Goal: Task Accomplishment & Management: Use online tool/utility

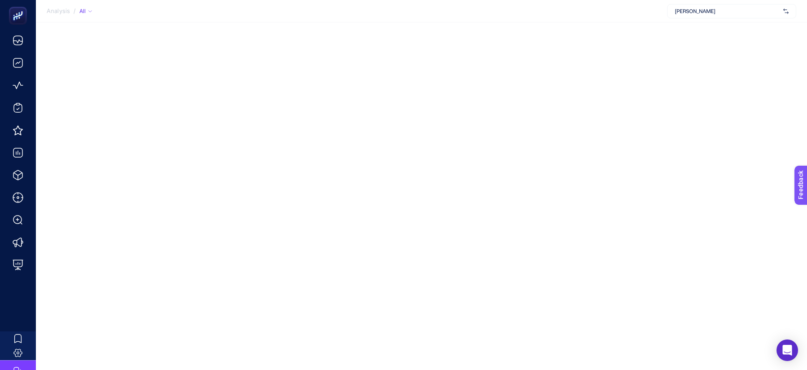
click at [682, 13] on span "[PERSON_NAME]" at bounding box center [727, 11] width 105 height 7
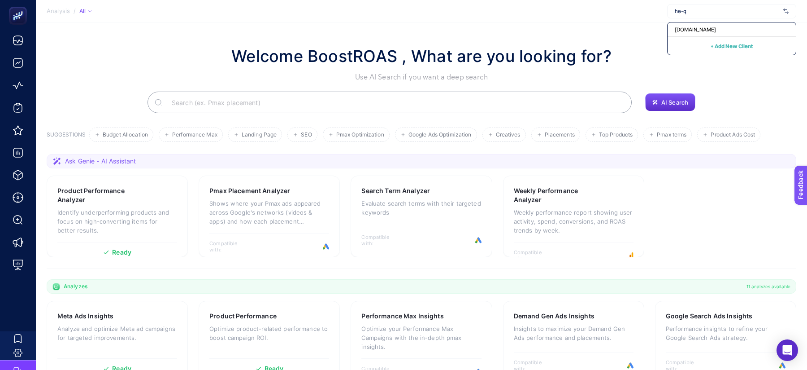
type input "he-qa"
type input "wejaa"
click at [688, 46] on span "Wejaar" at bounding box center [684, 43] width 18 height 7
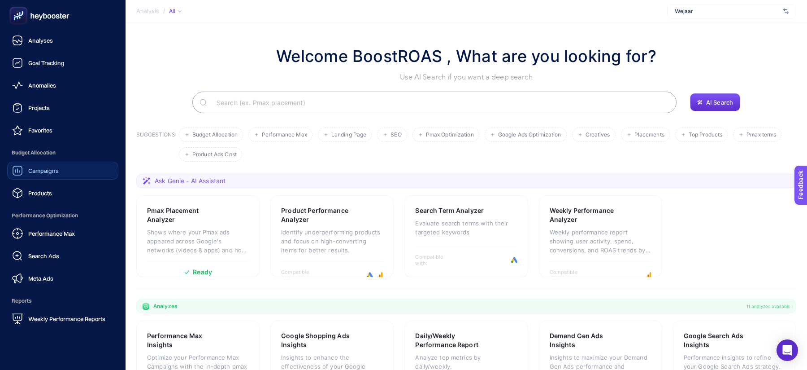
click at [51, 175] on div "Campaigns" at bounding box center [35, 170] width 47 height 11
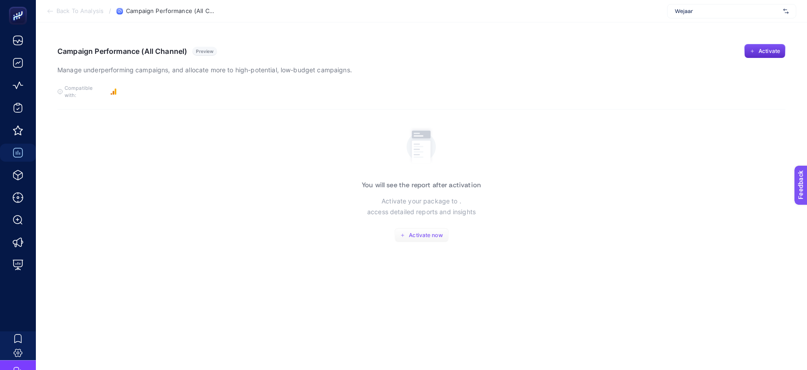
click at [429, 231] on span "Activate now" at bounding box center [426, 234] width 34 height 7
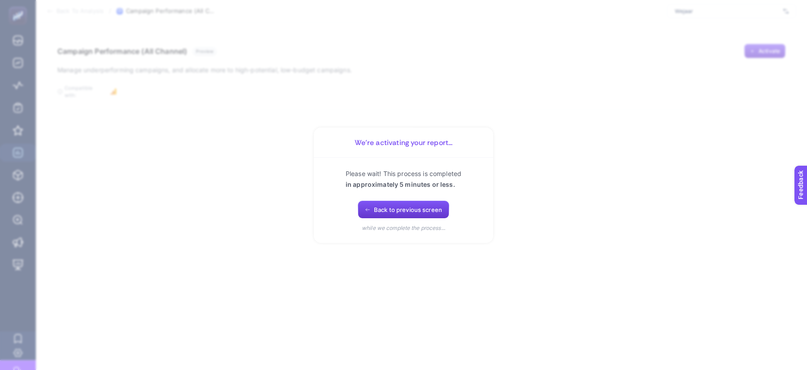
click at [409, 204] on button "Back to previous screen" at bounding box center [403, 209] width 91 height 18
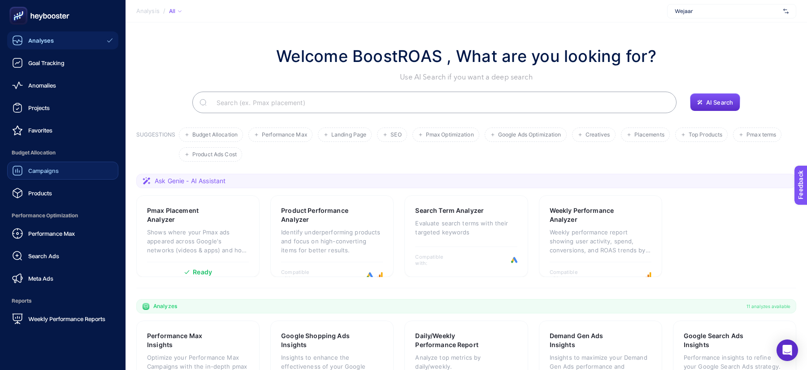
click at [35, 175] on div "Campaigns" at bounding box center [35, 170] width 47 height 11
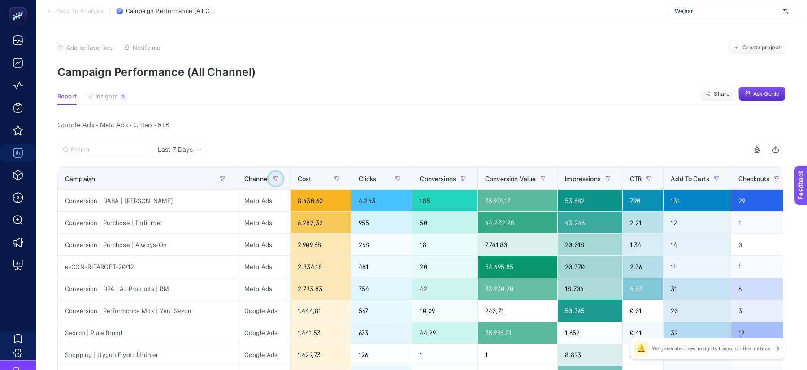
click at [274, 176] on icon "button" at bounding box center [274, 177] width 1 height 2
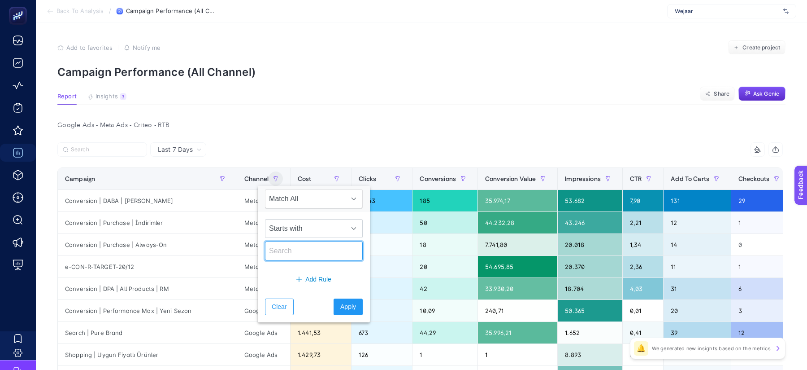
click at [297, 254] on input "text" at bounding box center [314, 250] width 98 height 19
type input "google"
click at [340, 307] on span "Apply" at bounding box center [348, 306] width 16 height 9
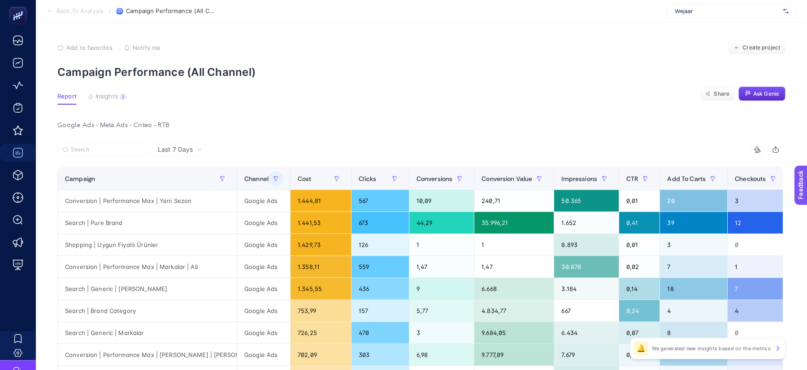
click at [371, 116] on article "Add to favorites false Notify me Create project Campaign Performance (All Chann…" at bounding box center [421, 274] width 771 height 504
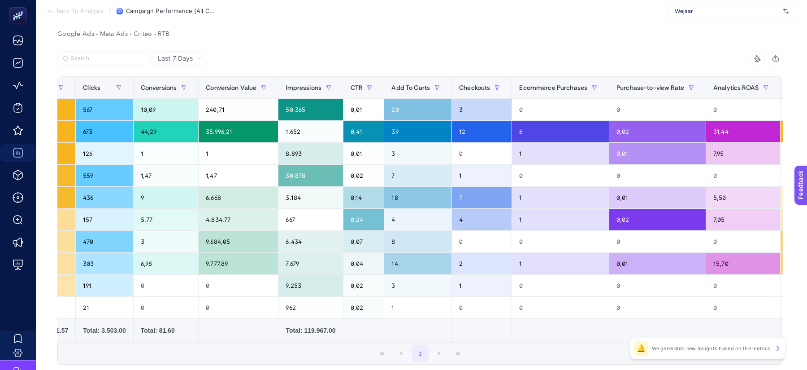
scroll to position [0, 466]
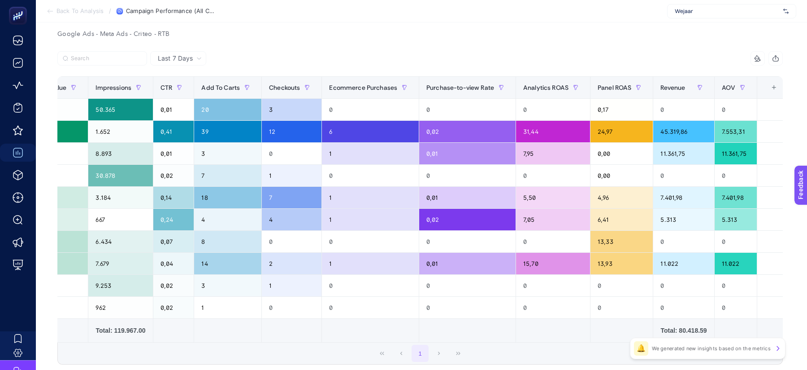
click at [768, 90] on div "+" at bounding box center [773, 87] width 17 height 7
click at [761, 92] on th "16 items selected +" at bounding box center [773, 88] width 33 height 22
click at [765, 91] on div "+" at bounding box center [773, 87] width 17 height 7
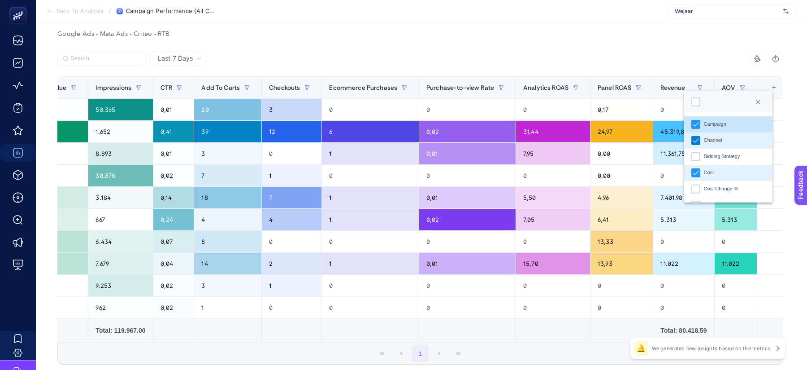
click at [699, 143] on icon "Channel" at bounding box center [696, 140] width 6 height 6
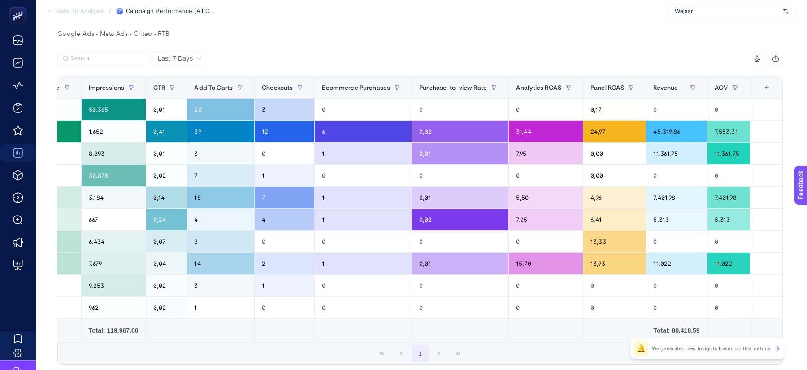
scroll to position [0, 413]
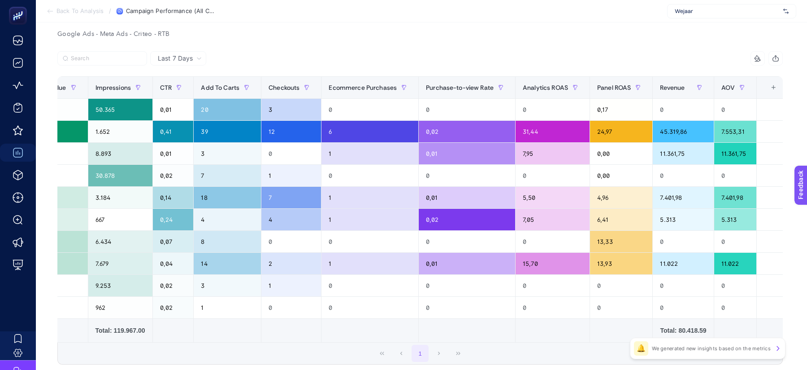
click at [767, 88] on div "+" at bounding box center [773, 87] width 17 height 7
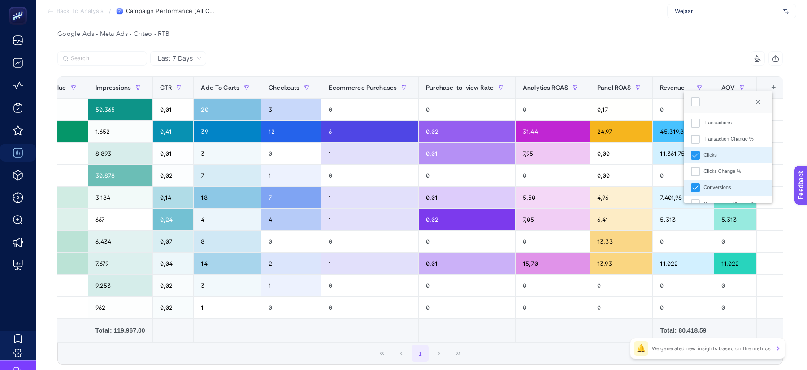
scroll to position [135, 0]
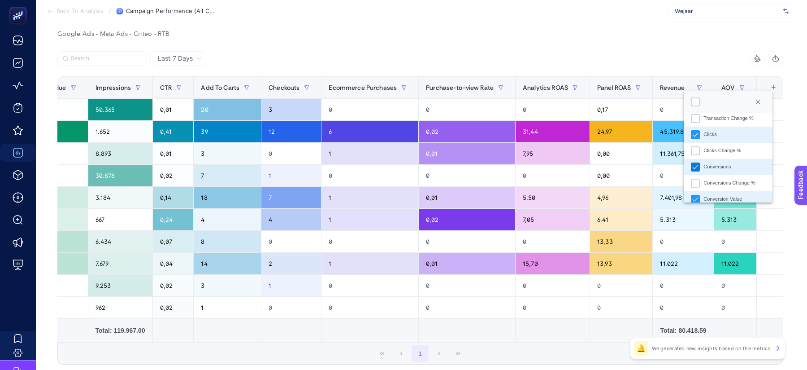
click at [691, 167] on div "Conversions" at bounding box center [695, 166] width 9 height 9
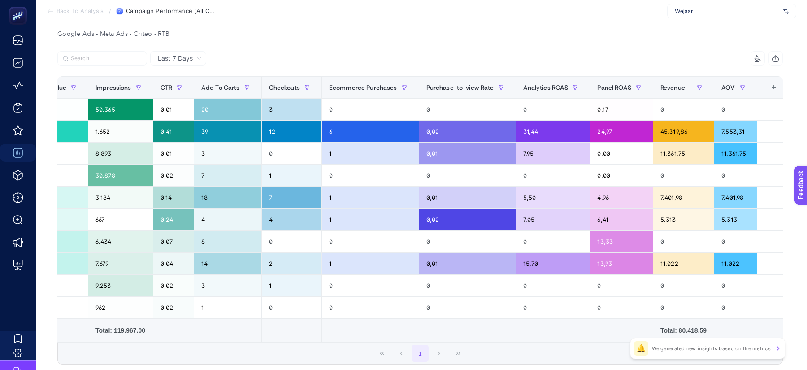
click at [768, 86] on div "+" at bounding box center [773, 87] width 17 height 7
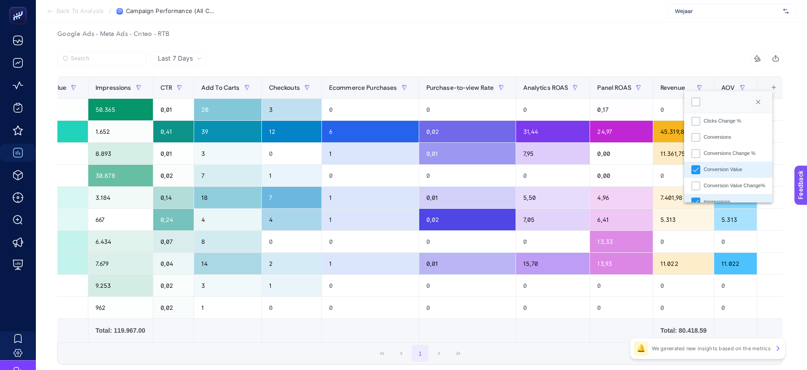
scroll to position [164, 0]
click at [698, 170] on icon "Conversion Value" at bounding box center [696, 170] width 6 height 6
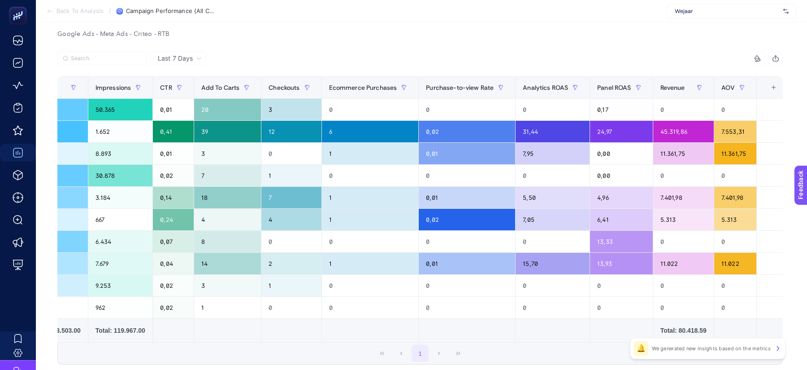
scroll to position [92, 0]
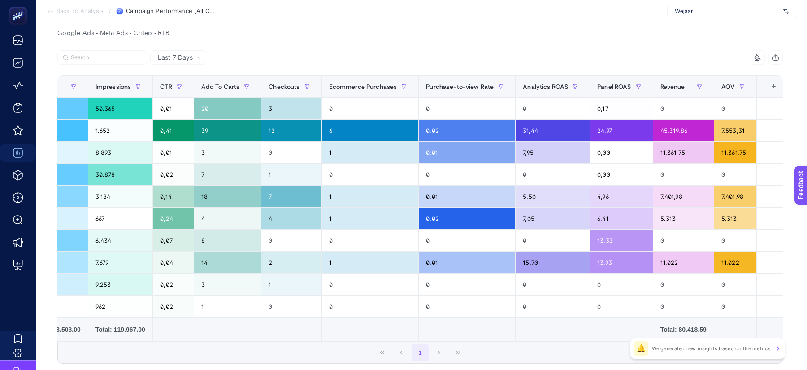
click at [765, 87] on div "+" at bounding box center [773, 86] width 17 height 7
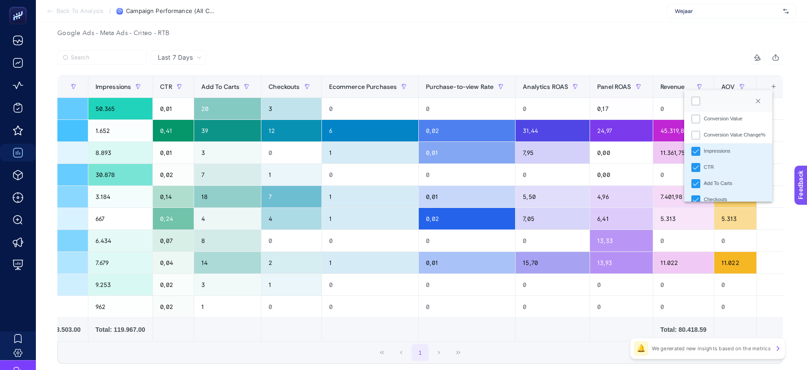
scroll to position [239, 0]
click at [725, 139] on li "CTR" at bounding box center [728, 142] width 88 height 16
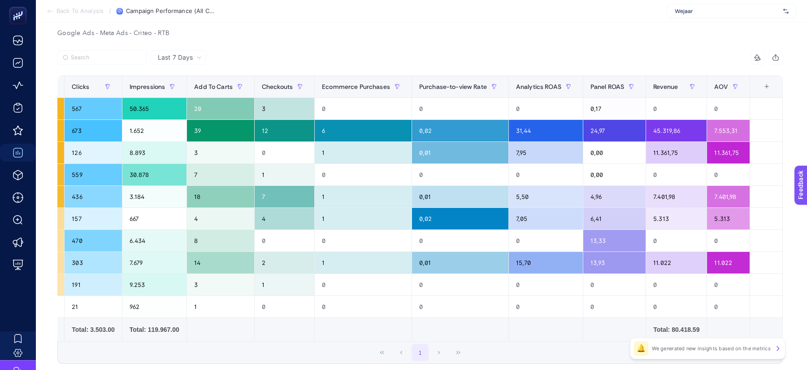
scroll to position [0, 227]
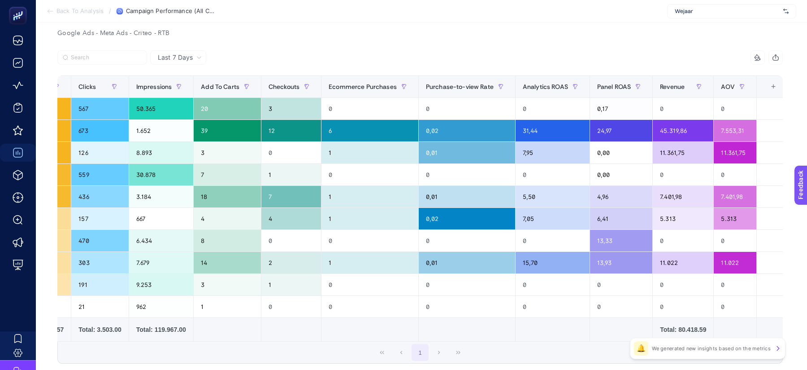
click at [765, 84] on div "+" at bounding box center [773, 86] width 17 height 7
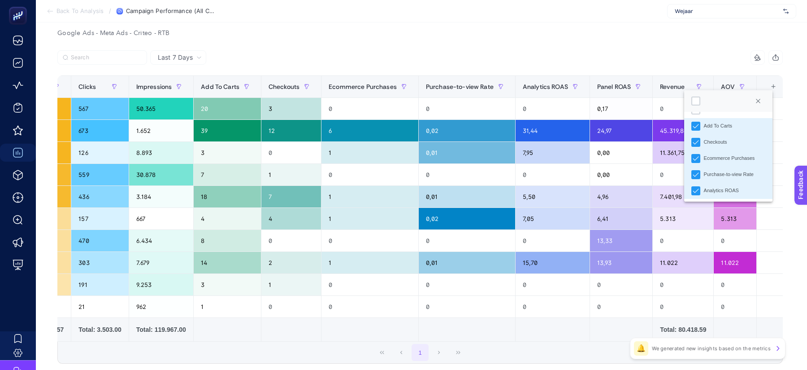
scroll to position [294, 0]
click at [731, 152] on div "Purchase-to-view Rate" at bounding box center [729, 152] width 50 height 8
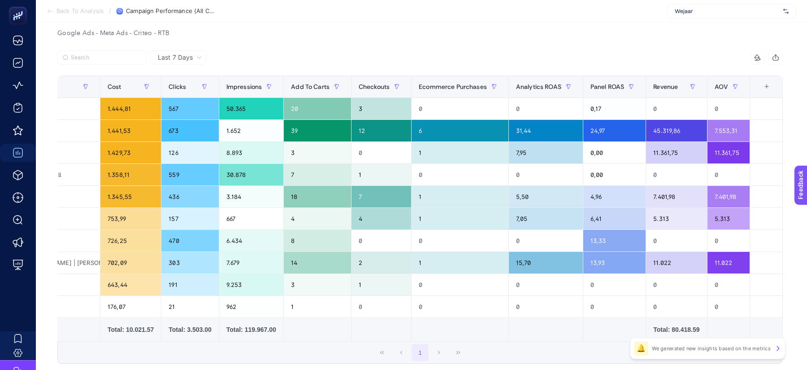
scroll to position [0, 131]
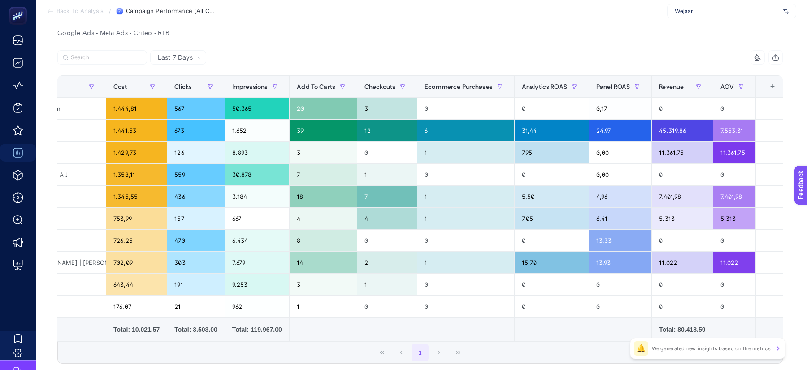
click at [767, 90] on div "+" at bounding box center [772, 86] width 17 height 7
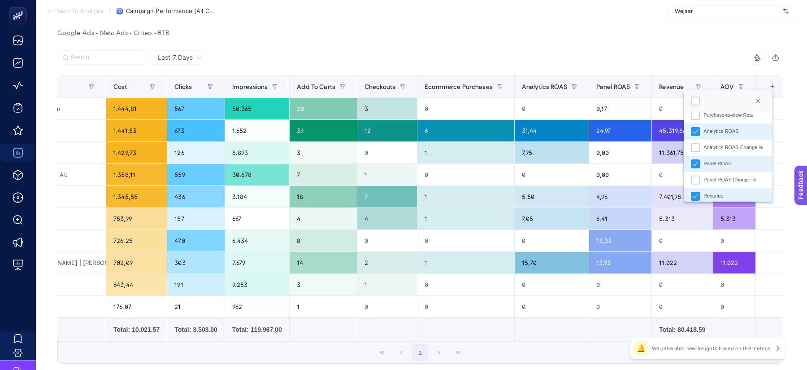
scroll to position [332, 0]
click at [731, 163] on div "Panel ROAS" at bounding box center [718, 163] width 28 height 8
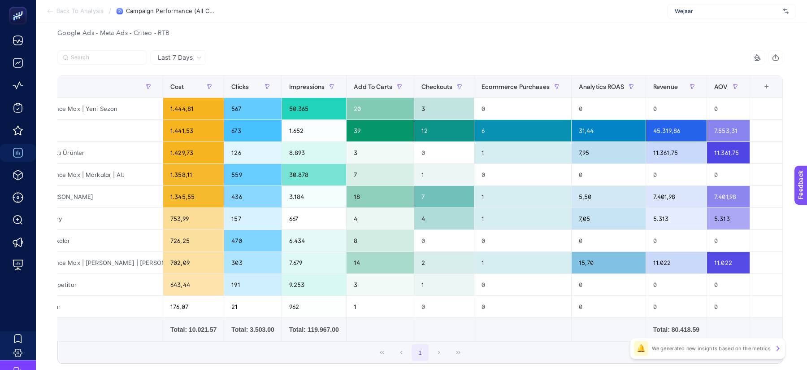
scroll to position [0, 68]
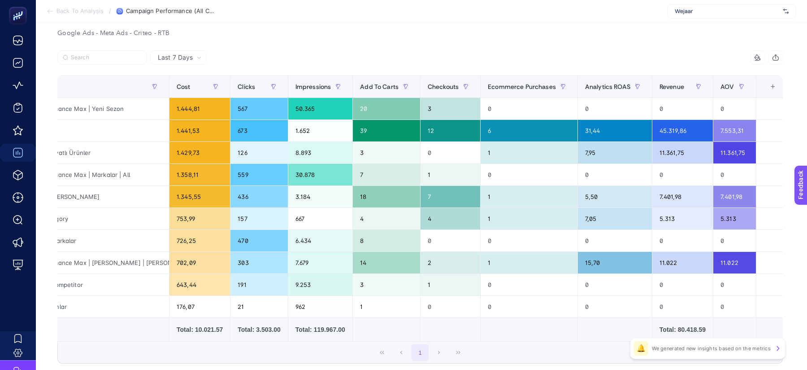
click at [772, 82] on th "10 items selected +" at bounding box center [772, 87] width 33 height 22
click at [765, 87] on div "+" at bounding box center [773, 86] width 17 height 7
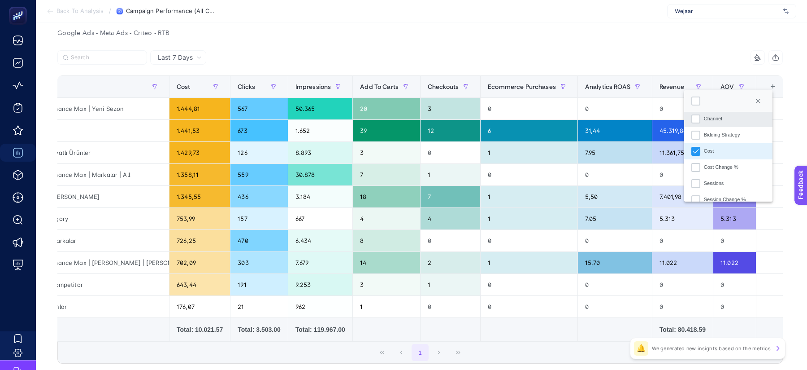
scroll to position [4, 0]
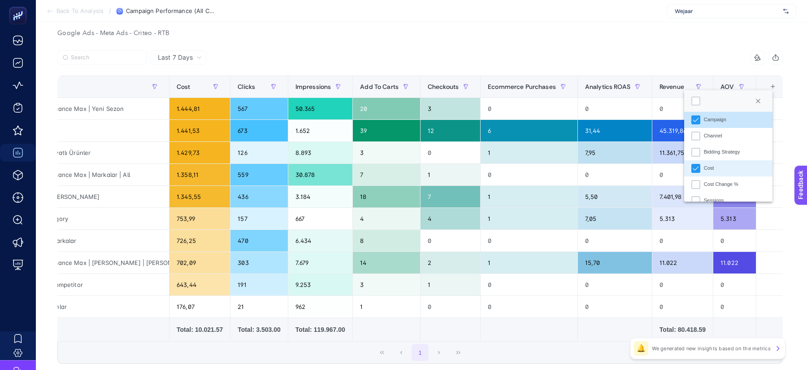
click at [660, 49] on div "Google Ads - Meta Ads - Criteo - RTB Last 7 Days 14 items selected Campaign Cos…" at bounding box center [420, 222] width 740 height 390
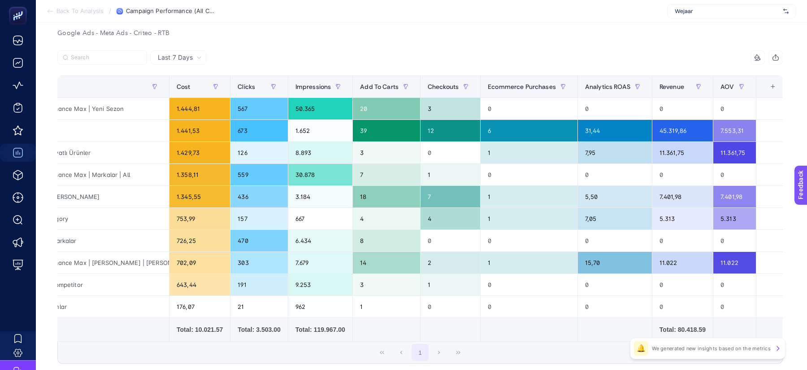
scroll to position [0, 0]
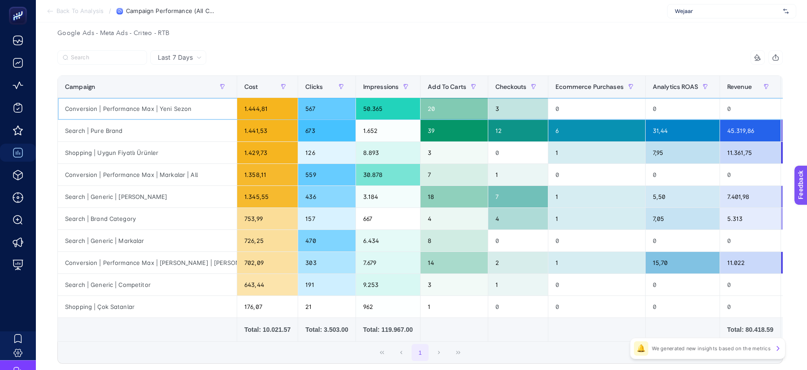
click at [594, 98] on div "0" at bounding box center [596, 109] width 97 height 22
click at [594, 93] on div "Ecommerce Purchases" at bounding box center [597, 86] width 83 height 14
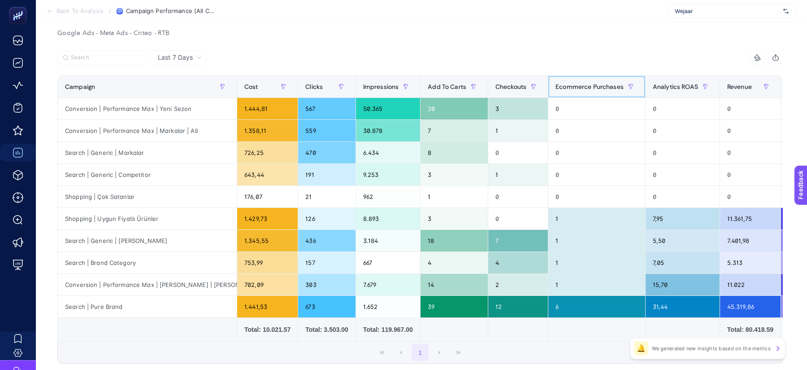
click at [594, 93] on div "Ecommerce Purchases" at bounding box center [597, 86] width 83 height 14
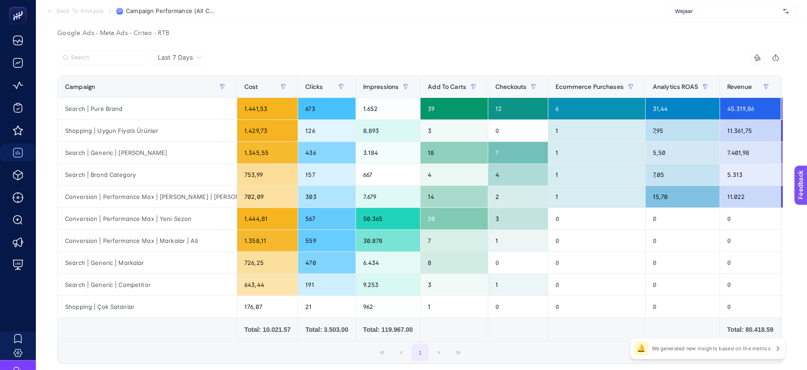
click at [591, 59] on div "14 items selected" at bounding box center [601, 57] width 363 height 14
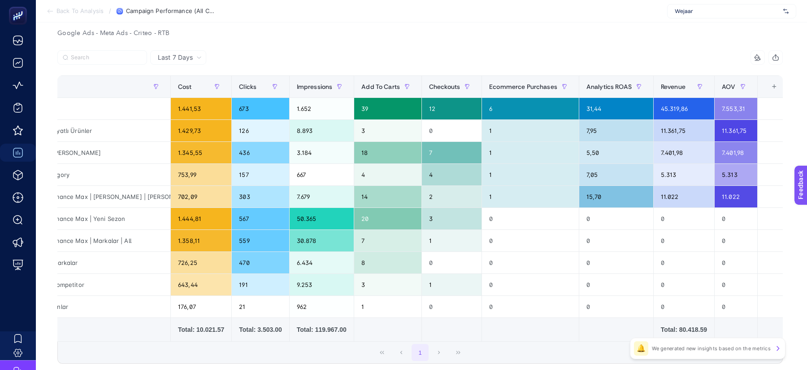
scroll to position [0, 68]
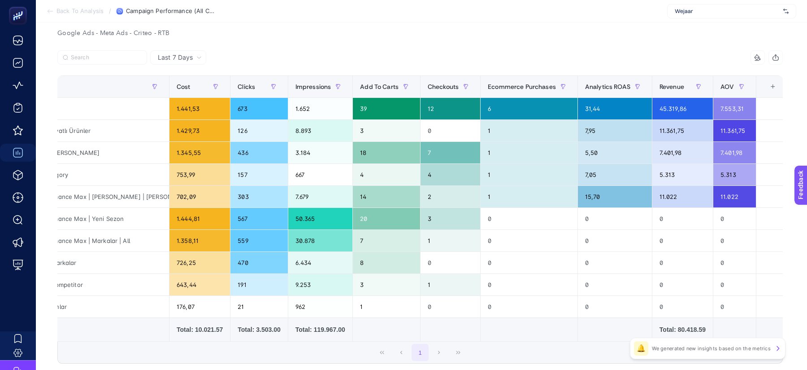
click at [765, 86] on div "+" at bounding box center [773, 86] width 17 height 7
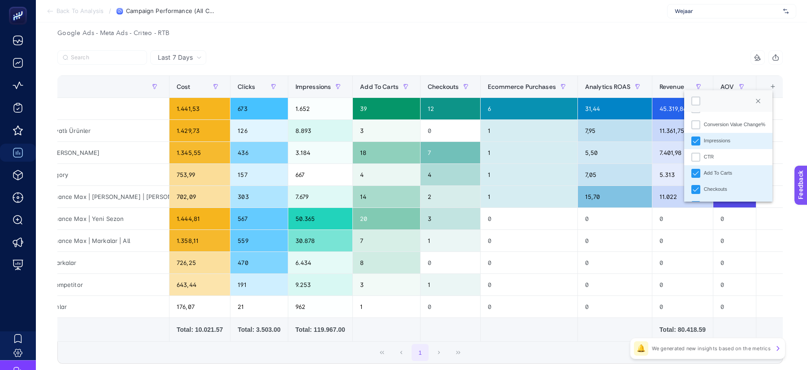
scroll to position [227, 0]
click at [692, 183] on div "Checkouts" at bounding box center [696, 186] width 9 height 9
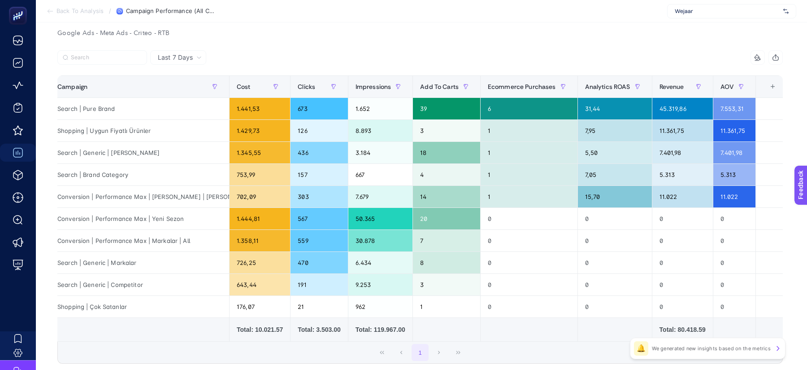
click at [599, 54] on div "14 items selected" at bounding box center [601, 57] width 363 height 14
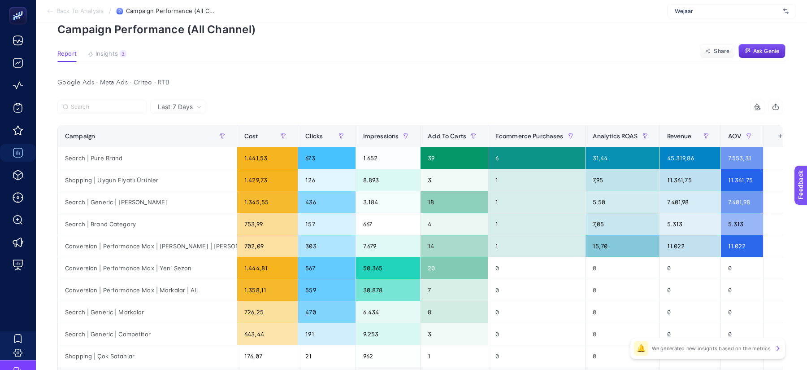
scroll to position [0, 0]
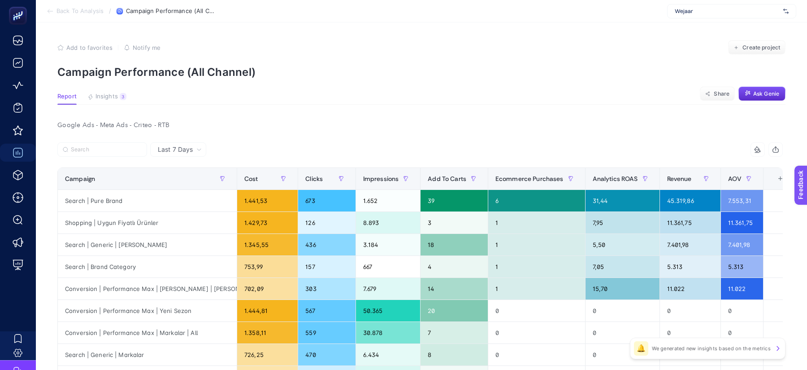
click at [774, 175] on div "+" at bounding box center [780, 178] width 17 height 7
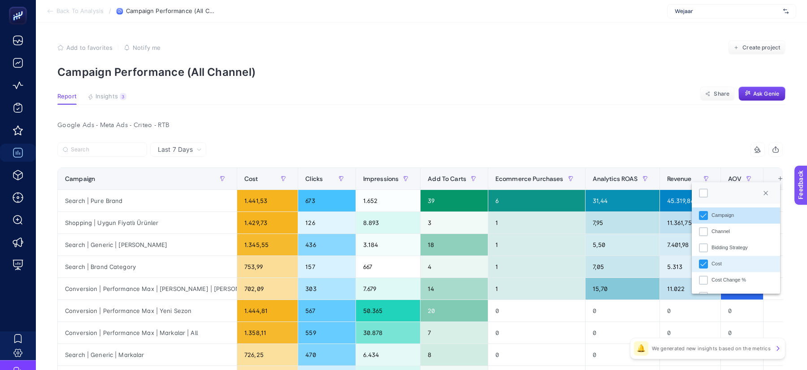
scroll to position [6, 44]
click at [705, 232] on div "Channel" at bounding box center [703, 231] width 9 height 9
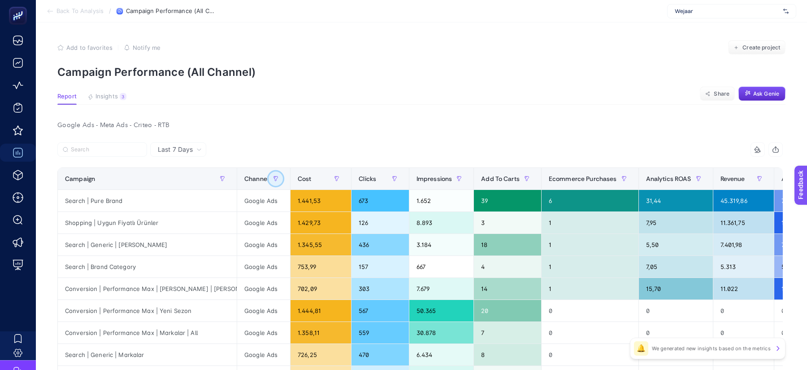
click at [273, 179] on icon "button" at bounding box center [275, 178] width 5 height 5
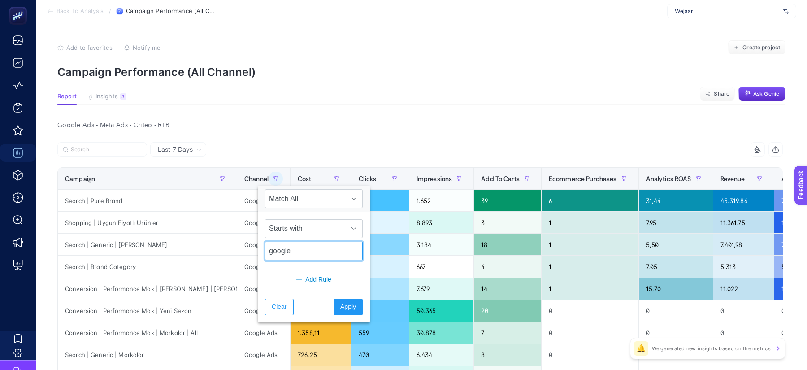
click at [286, 244] on input "google" at bounding box center [314, 250] width 98 height 19
type input "e"
type input "meta"
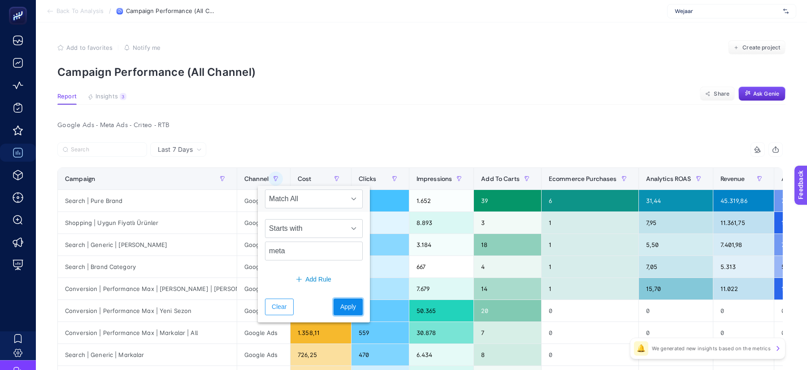
click at [342, 304] on span "Apply" at bounding box center [348, 306] width 16 height 9
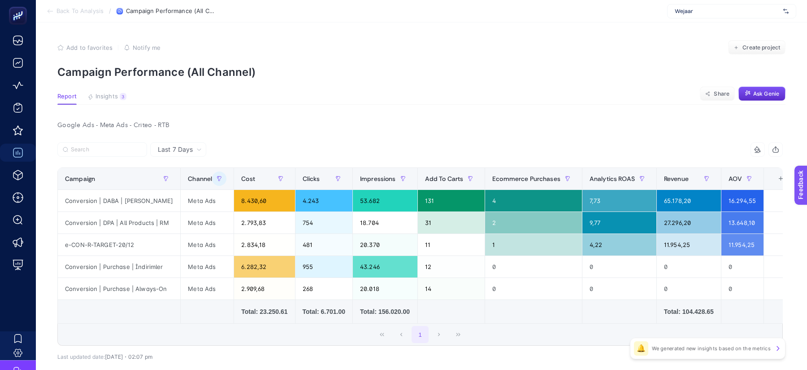
click at [456, 136] on div "Google Ads - Meta Ads - Criteo - RTB Last 7 Days 14 items selected Campaign Cha…" at bounding box center [420, 259] width 740 height 280
click at [526, 123] on div "Google Ads - Meta Ads - Criteo - RTB" at bounding box center [420, 125] width 740 height 13
click at [518, 114] on article "Add to favorites false Notify me Create project Campaign Performance (All Chann…" at bounding box center [421, 219] width 771 height 395
